Goal: Task Accomplishment & Management: Manage account settings

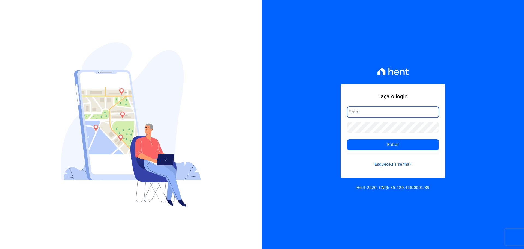
click at [373, 111] on input "email" at bounding box center [393, 112] width 92 height 11
type input "[EMAIL_ADDRESS][DOMAIN_NAME]"
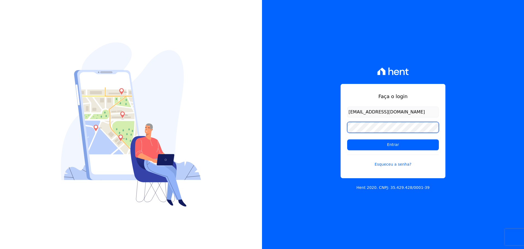
click at [347, 139] on input "Entrar" at bounding box center [393, 144] width 92 height 11
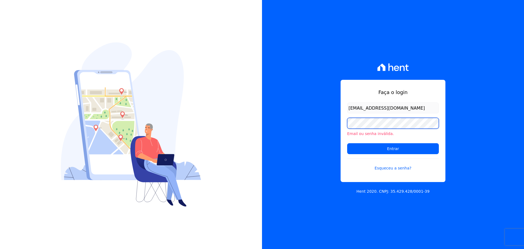
click at [347, 143] on input "Entrar" at bounding box center [393, 148] width 92 height 11
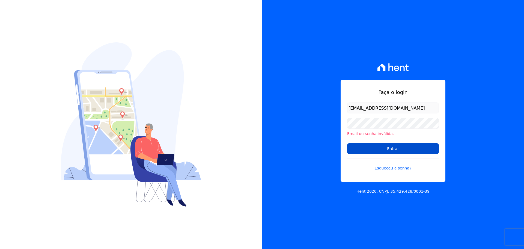
click at [382, 149] on input "Entrar" at bounding box center [393, 148] width 92 height 11
click at [398, 169] on link "Esqueceu a senha?" at bounding box center [393, 164] width 92 height 13
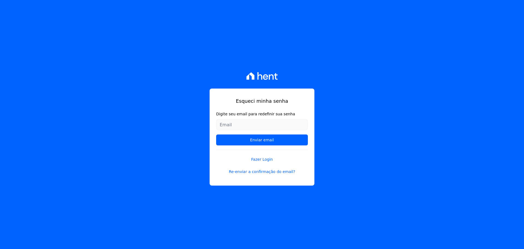
click at [299, 128] on input "Digite seu email para redefinir sua senha" at bounding box center [262, 124] width 92 height 11
type input "[EMAIL_ADDRESS][DOMAIN_NAME]"
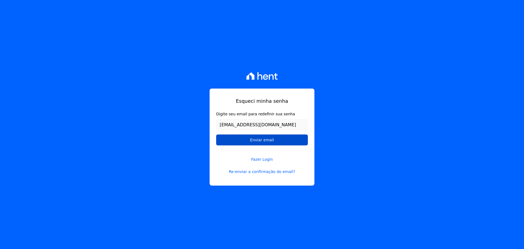
click at [287, 140] on input "Enviar email" at bounding box center [262, 139] width 92 height 11
click at [272, 142] on input "Enviar email" at bounding box center [262, 139] width 92 height 11
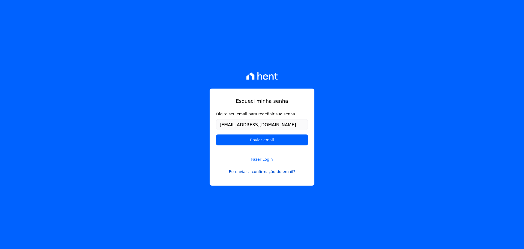
click at [279, 172] on link "Re-enviar a confirmação do email?" at bounding box center [262, 172] width 92 height 6
